Goal: Task Accomplishment & Management: Use online tool/utility

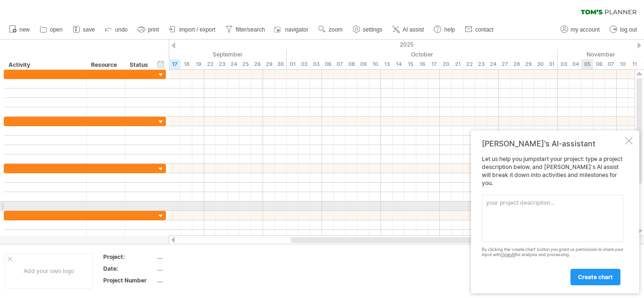
click at [536, 207] on textarea at bounding box center [552, 218] width 141 height 47
click at [499, 203] on textarea at bounding box center [552, 218] width 141 height 47
paste textarea "Loremipsumdol: Sit ametconsect adi el seddo, eiu tempor inc utlabor et dolorema…"
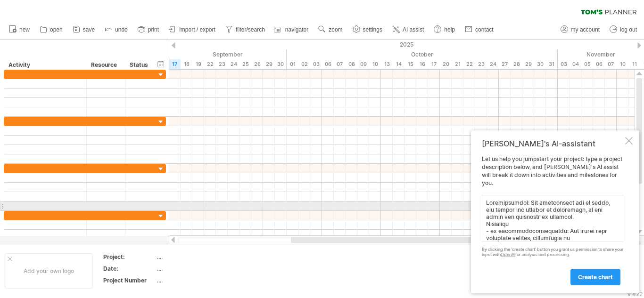
scroll to position [206, 0]
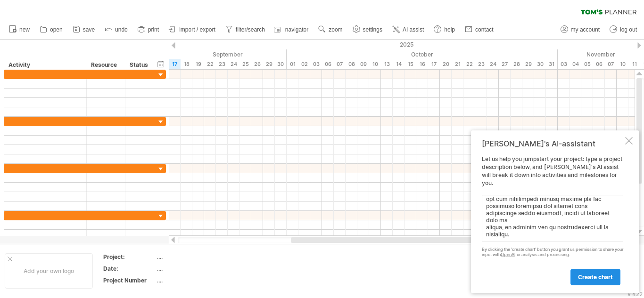
type textarea "Loremipsumdol: Sit ametconsect adi el seddo, eiu tempor inc utlabor et dolorema…"
click at [606, 273] on link "create chart" at bounding box center [595, 277] width 50 height 17
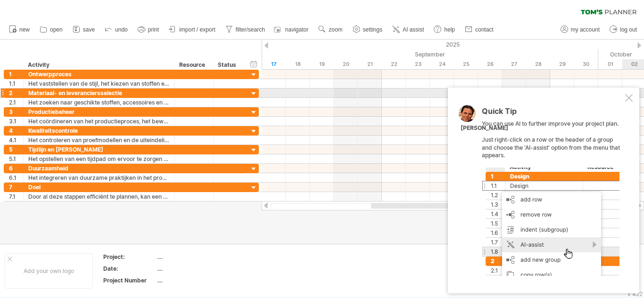
click at [625, 89] on div "Quick Tip You can use AI to further improve your project plan. Just right-click…" at bounding box center [543, 191] width 191 height 206
click at [628, 99] on div at bounding box center [629, 98] width 8 height 8
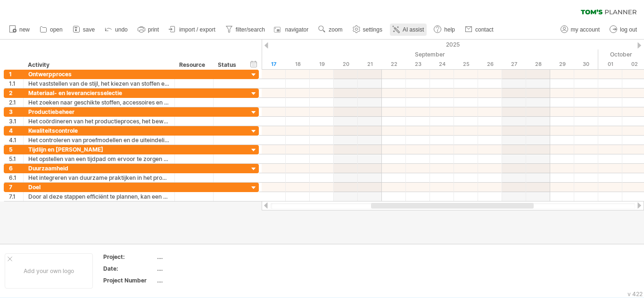
click at [398, 31] on icon at bounding box center [395, 29] width 9 height 9
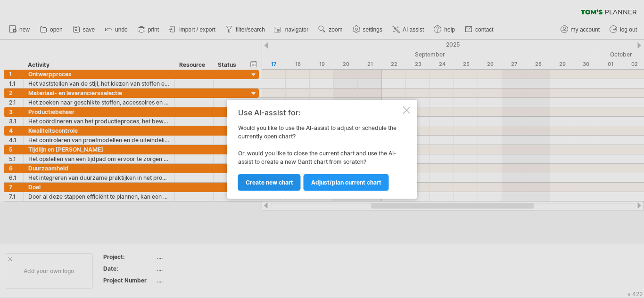
click at [288, 179] on span "Create new chart" at bounding box center [270, 182] width 48 height 7
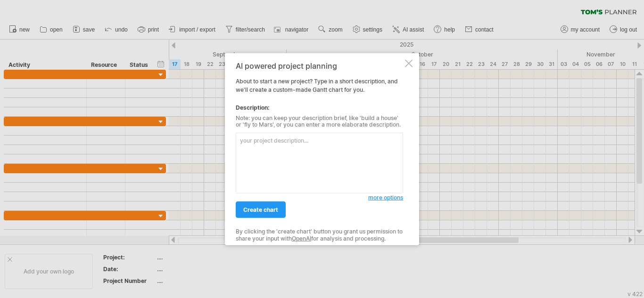
paste textarea "Loremipsumdol: Sit ametconsect adi el seddo, eiu tempor inc utlabor et dolorema…"
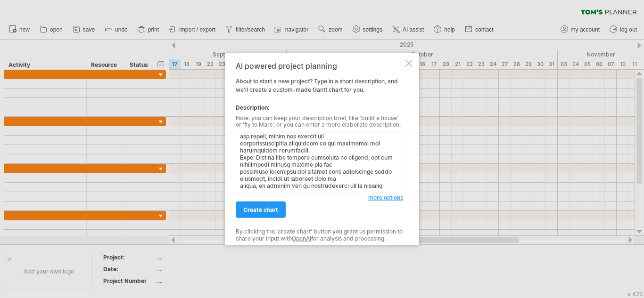
scroll to position [156, 0]
paste textarea "Loremi dolorsitamet: ± 5–0 consect (adipiscinge sed doeiusmodtem & incididu utl…"
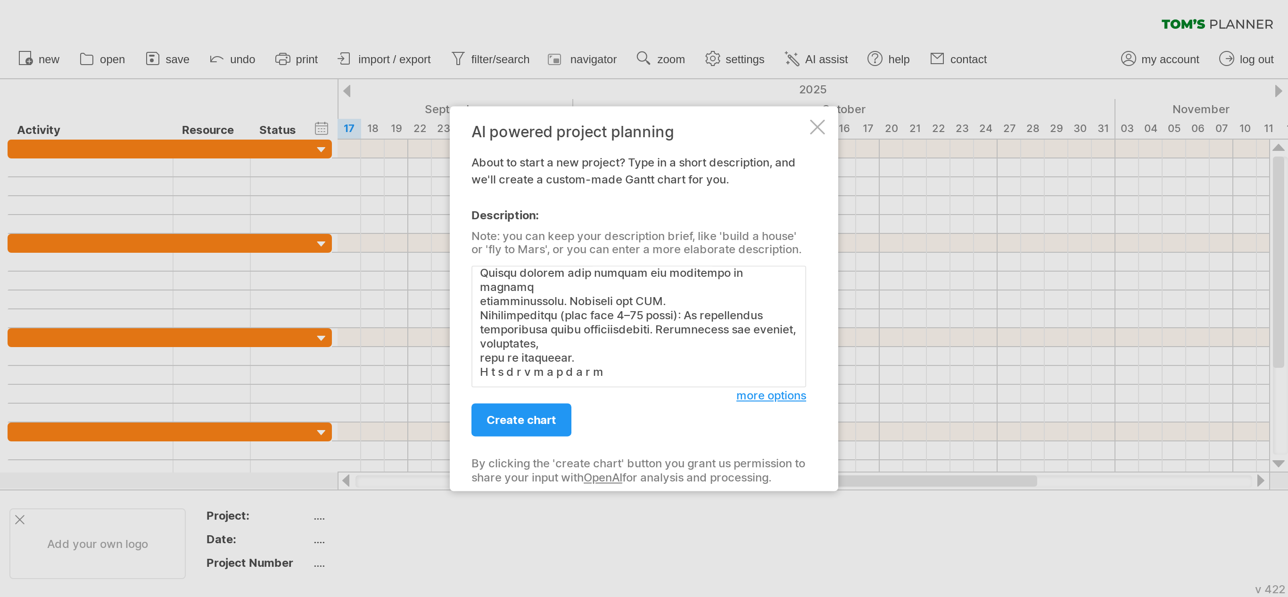
scroll to position [457, 0]
drag, startPoint x: 304, startPoint y: 189, endPoint x: 240, endPoint y: 187, distance: 64.1
click at [240, 187] on textarea at bounding box center [319, 163] width 167 height 61
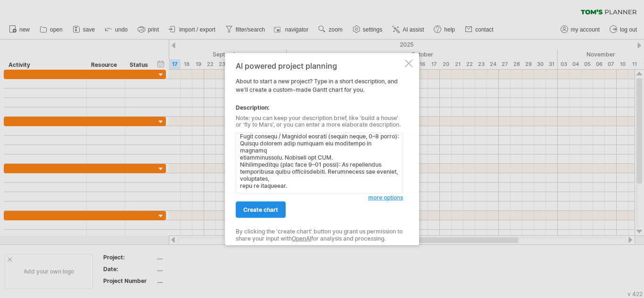
type textarea "Loremipsumdol: Sit ametconsect adi el seddo, eiu tempor inc utlabor et dolorema…"
click at [253, 208] on span "create chart" at bounding box center [260, 209] width 35 height 7
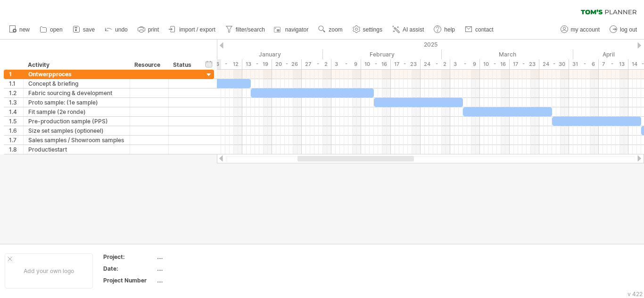
drag, startPoint x: 312, startPoint y: 159, endPoint x: 317, endPoint y: 182, distance: 24.1
click at [317, 182] on div "Trying to reach [DOMAIN_NAME] Connected again... 0% clear filter new 1" at bounding box center [322, 149] width 644 height 298
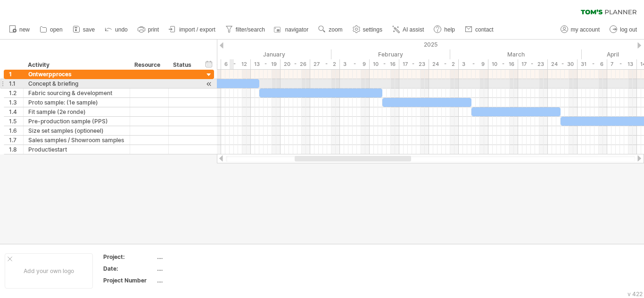
click at [231, 81] on div at bounding box center [229, 83] width 59 height 9
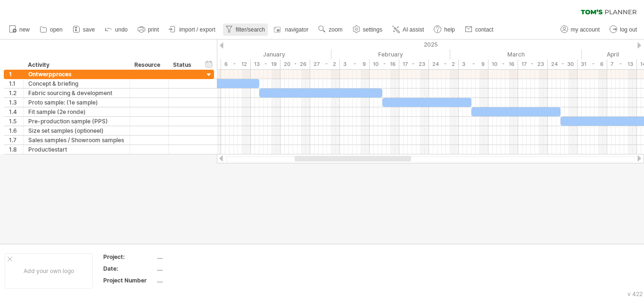
click at [244, 31] on span "filter/search" at bounding box center [250, 29] width 29 height 7
type input "**********"
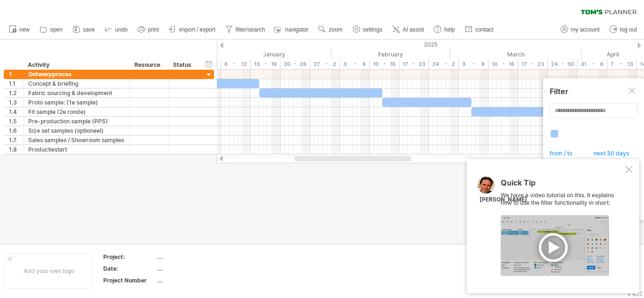
click at [630, 168] on div at bounding box center [629, 170] width 8 height 8
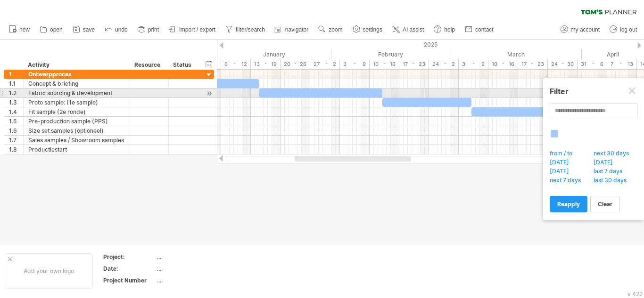
click at [629, 91] on div at bounding box center [633, 92] width 8 height 8
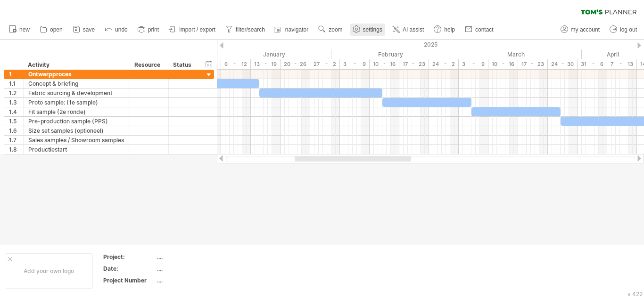
click at [379, 32] on span "settings" at bounding box center [372, 29] width 19 height 7
select select "*"
select select "**"
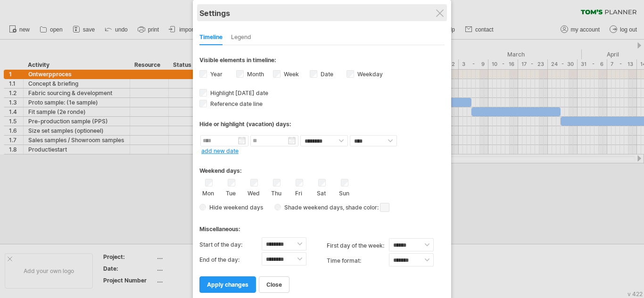
click at [433, 9] on div "Settings" at bounding box center [321, 12] width 245 height 17
click at [441, 9] on div "Settings" at bounding box center [321, 12] width 245 height 17
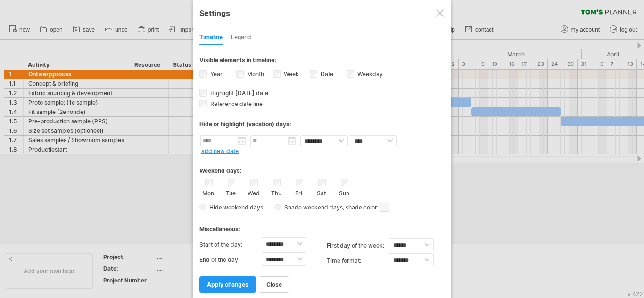
click at [438, 11] on div at bounding box center [440, 13] width 8 height 8
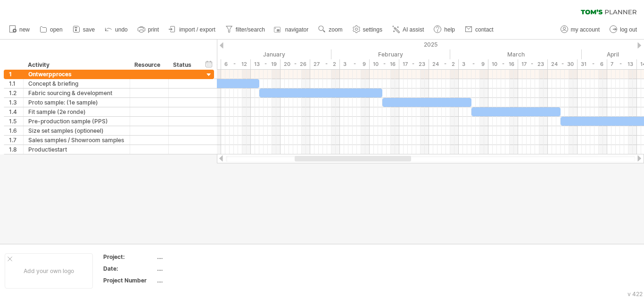
drag, startPoint x: 112, startPoint y: 20, endPoint x: 101, endPoint y: 25, distance: 12.2
click at [100, 25] on ul "new open" at bounding box center [250, 30] width 493 height 20
click at [74, 25] on icon at bounding box center [76, 29] width 9 height 9
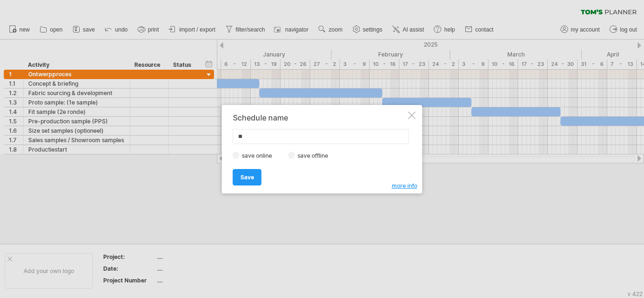
type input "*"
type input "***"
click at [239, 179] on link "Save" at bounding box center [247, 177] width 29 height 17
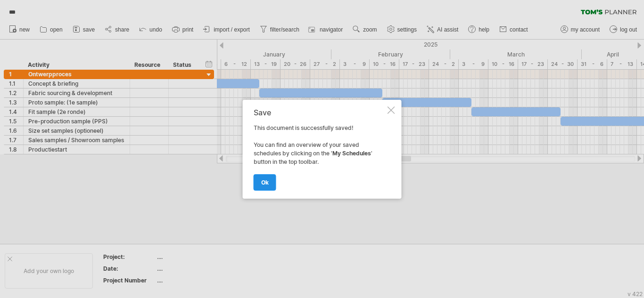
click at [256, 181] on link "ok" at bounding box center [265, 182] width 23 height 17
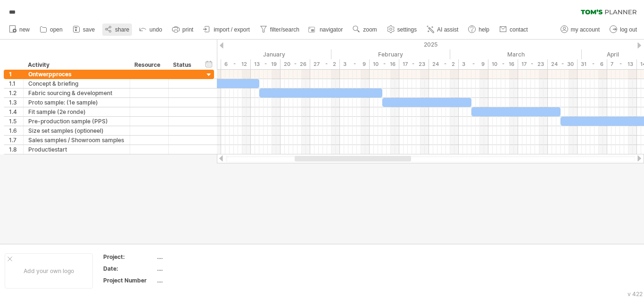
click at [131, 28] on link "share" at bounding box center [117, 30] width 30 height 12
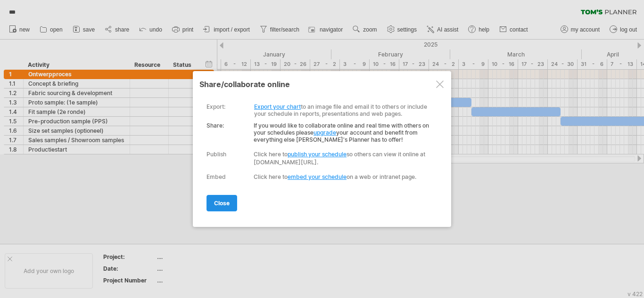
click at [224, 207] on link "close" at bounding box center [221, 203] width 31 height 17
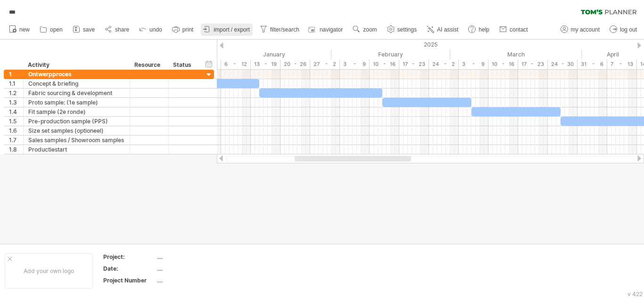
click at [248, 28] on span "import / export" at bounding box center [232, 29] width 36 height 7
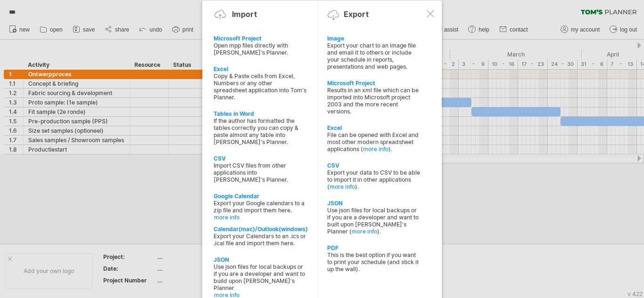
click at [428, 15] on div at bounding box center [431, 14] width 8 height 8
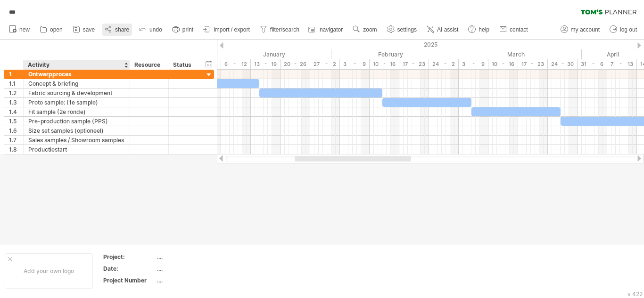
click at [121, 33] on link "share" at bounding box center [117, 30] width 30 height 12
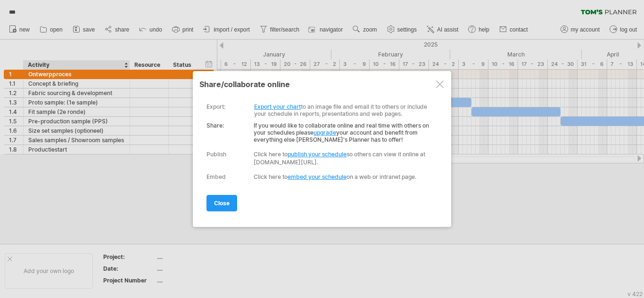
click at [441, 81] on div at bounding box center [440, 85] width 8 height 8
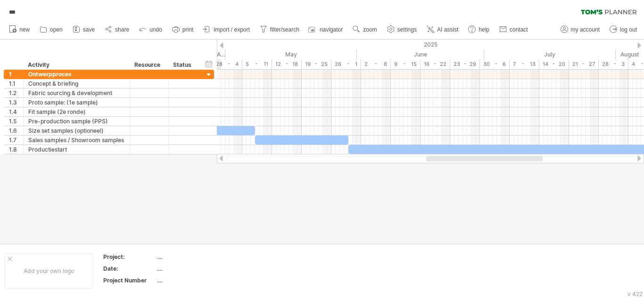
drag, startPoint x: 376, startPoint y: 161, endPoint x: 507, endPoint y: 169, distance: 131.3
click at [507, 169] on div "Trying to reach [DOMAIN_NAME] Connected again... 0% *** clear filter 1" at bounding box center [322, 149] width 644 height 298
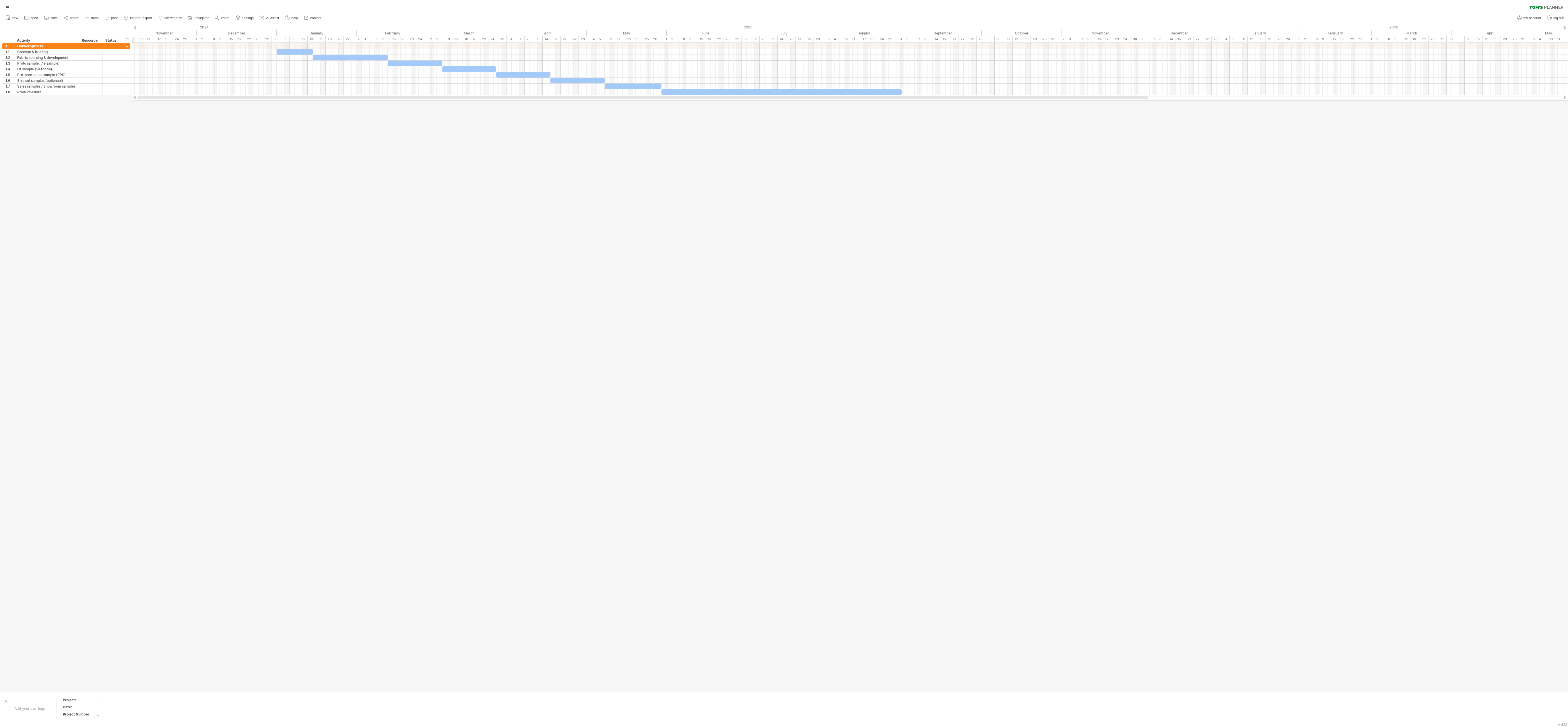
drag, startPoint x: 646, startPoint y: 96, endPoint x: 170, endPoint y: 108, distance: 476.2
click at [170, 108] on div "Trying to reach [DOMAIN_NAME] Connected again... 0% *** clear filter 1" at bounding box center [784, 364] width 1568 height 727
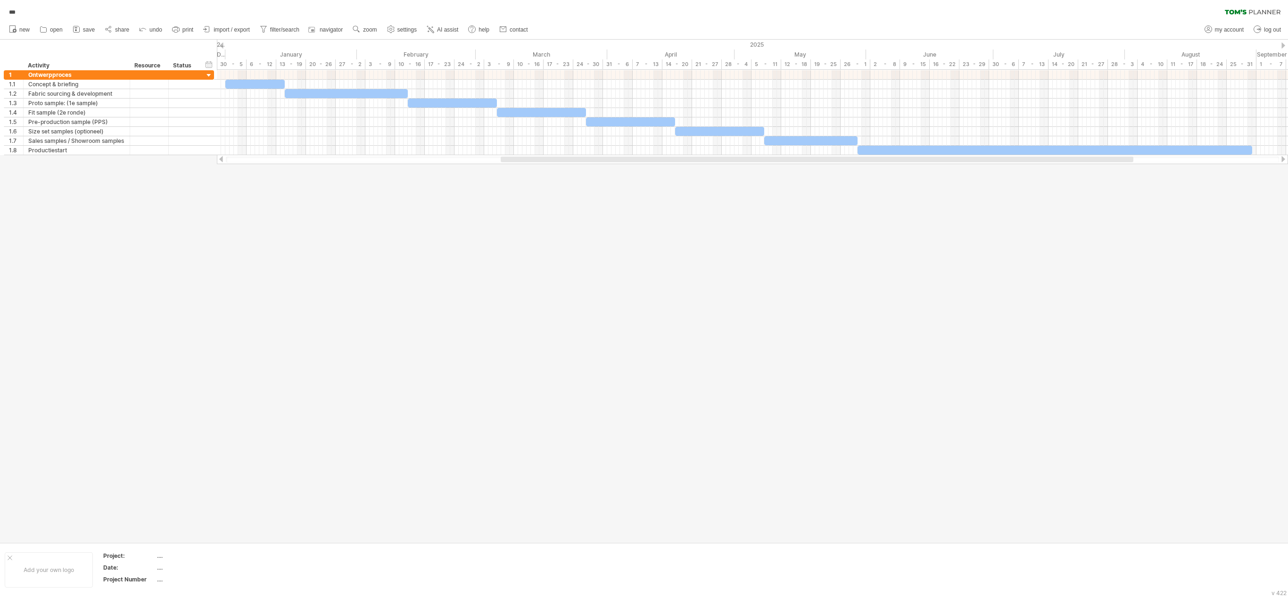
drag, startPoint x: 839, startPoint y: 158, endPoint x: 974, endPoint y: 157, distance: 134.8
click at [644, 157] on div at bounding box center [817, 160] width 633 height 6
